Goal: Task Accomplishment & Management: Use online tool/utility

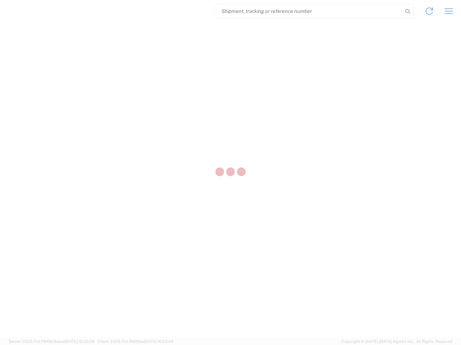
select select "US"
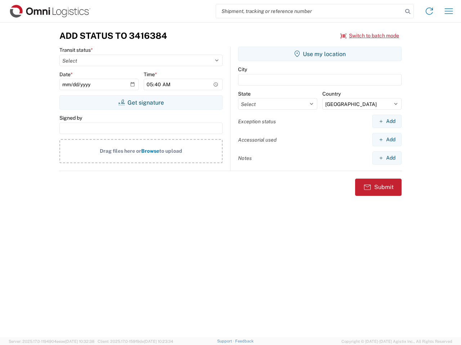
click at [309, 11] on input "search" at bounding box center [309, 11] width 186 height 14
click at [407, 12] on icon at bounding box center [407, 11] width 10 height 10
click at [429, 11] on icon at bounding box center [429, 11] width 12 height 12
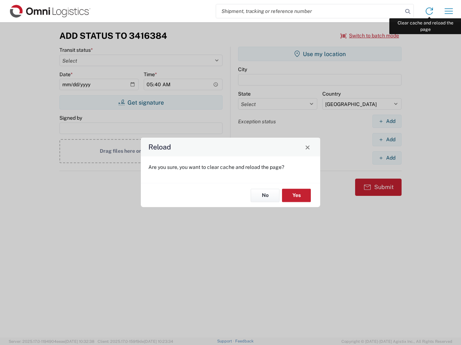
click at [448, 11] on div "Reload Are you sure, you want to clear cache and reload the page? No Yes" at bounding box center [230, 172] width 461 height 345
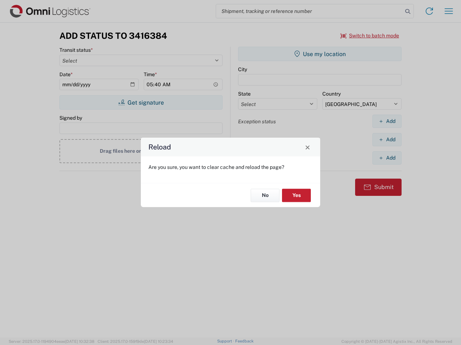
click at [370, 36] on div "Reload Are you sure, you want to clear cache and reload the page? No Yes" at bounding box center [230, 172] width 461 height 345
click at [141, 103] on div "Reload Are you sure, you want to clear cache and reload the page? No Yes" at bounding box center [230, 172] width 461 height 345
click at [320, 54] on div "Reload Are you sure, you want to clear cache and reload the page? No Yes" at bounding box center [230, 172] width 461 height 345
click at [387, 121] on div "Reload Are you sure, you want to clear cache and reload the page? No Yes" at bounding box center [230, 172] width 461 height 345
click at [387, 140] on div "Reload Are you sure, you want to clear cache and reload the page? No Yes" at bounding box center [230, 172] width 461 height 345
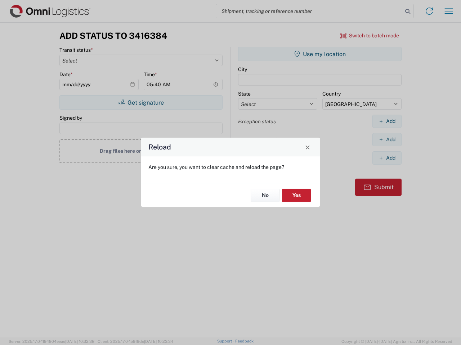
click at [387, 158] on div "Reload Are you sure, you want to clear cache and reload the page? No Yes" at bounding box center [230, 172] width 461 height 345
